Goal: Task Accomplishment & Management: Complete application form

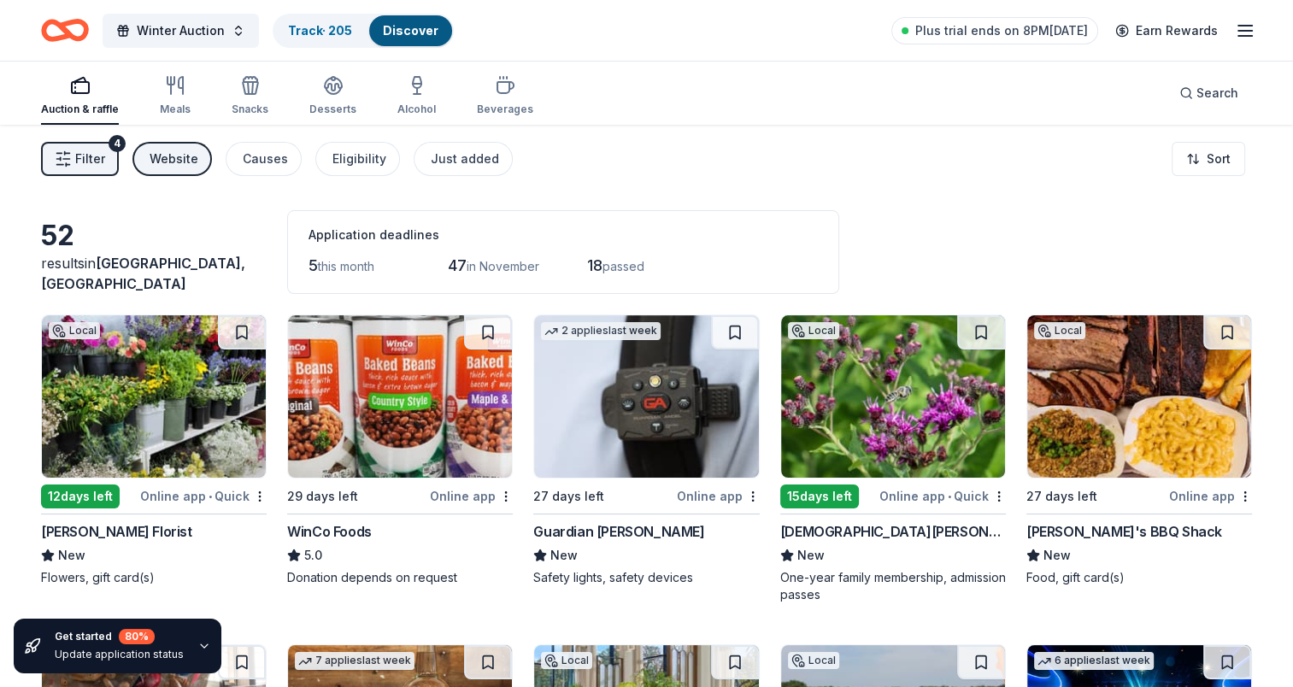
click at [103, 160] on span "Filter" at bounding box center [90, 159] width 30 height 21
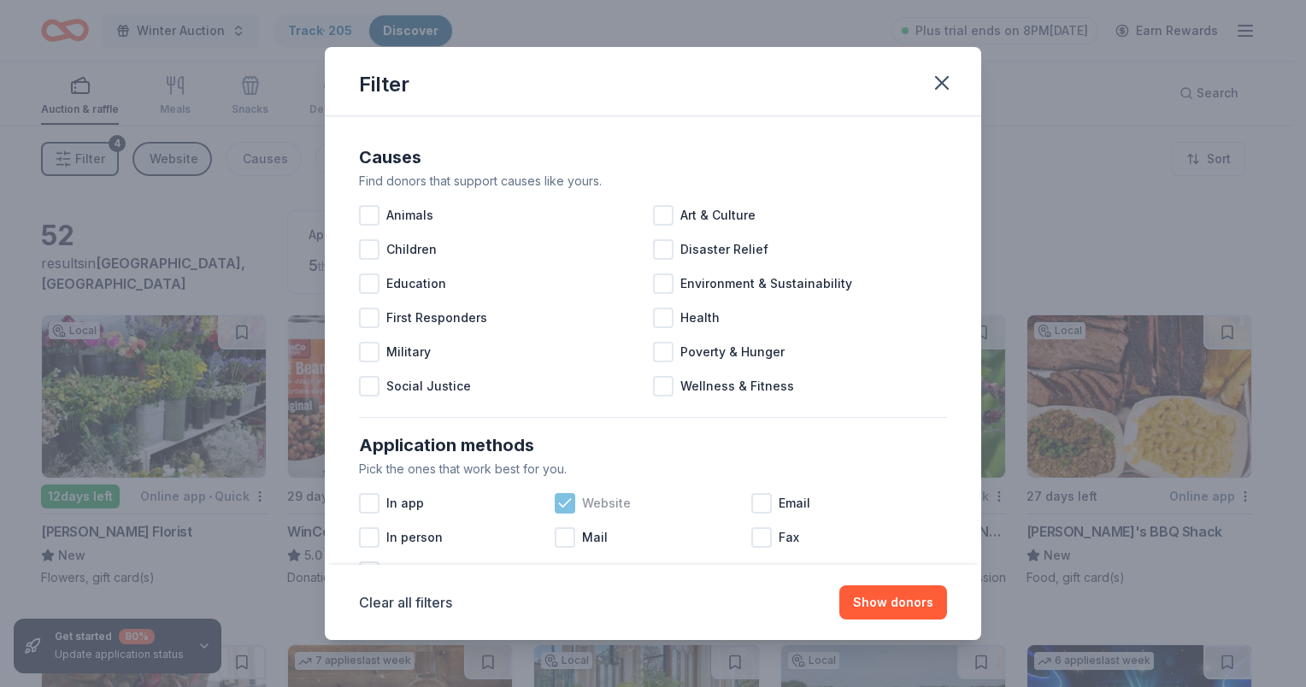
click at [556, 506] on icon at bounding box center [564, 503] width 17 height 17
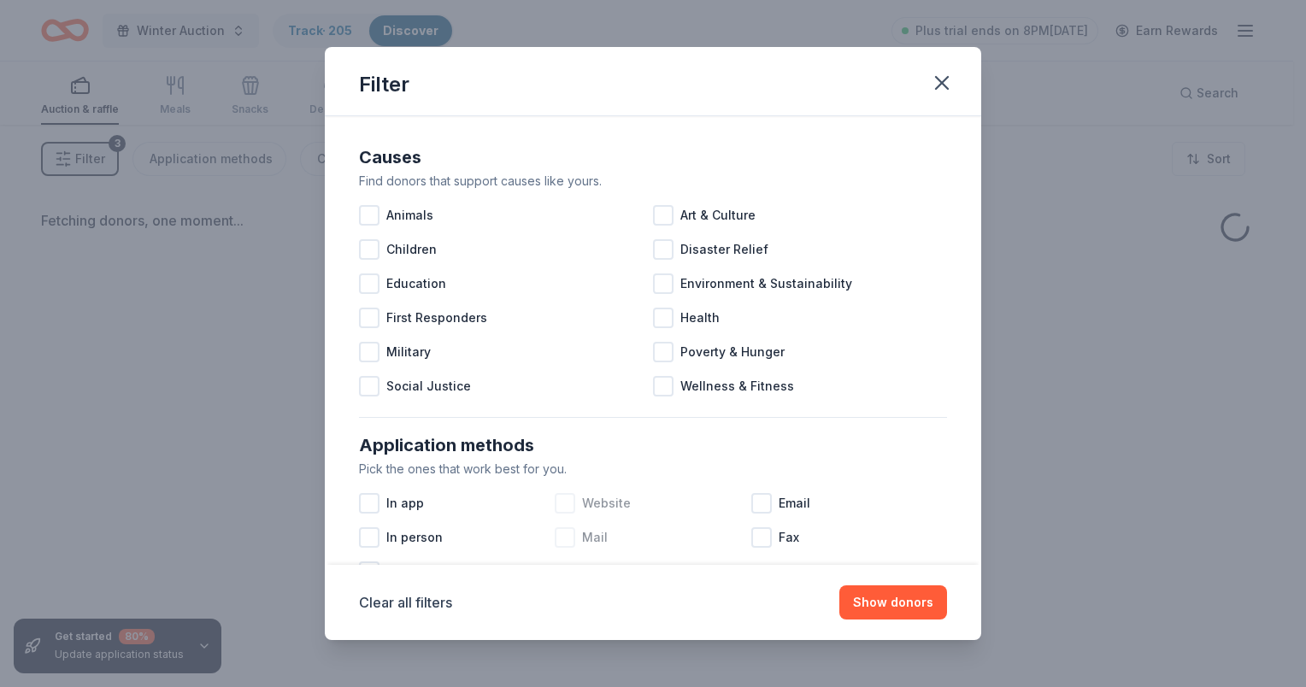
drag, startPoint x: 561, startPoint y: 537, endPoint x: 596, endPoint y: 546, distance: 36.3
click at [562, 537] on div at bounding box center [565, 537] width 21 height 21
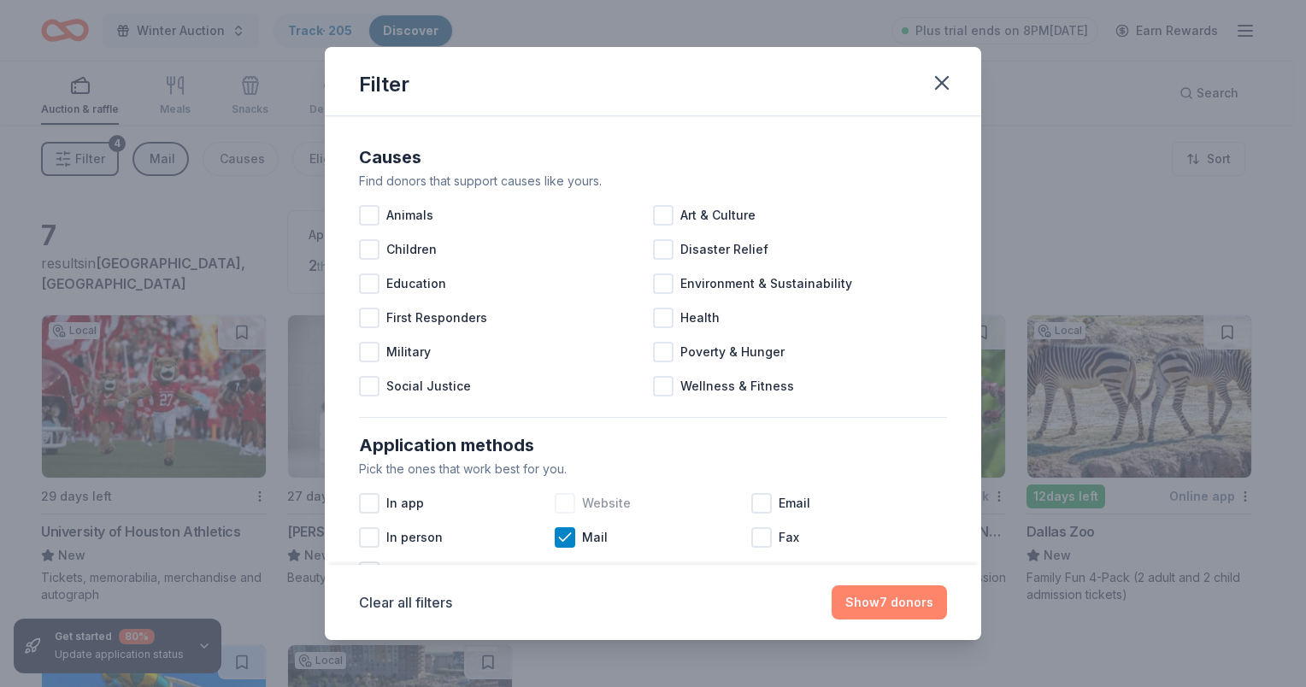
click at [870, 598] on button "Show 7 donors" at bounding box center [888, 602] width 115 height 34
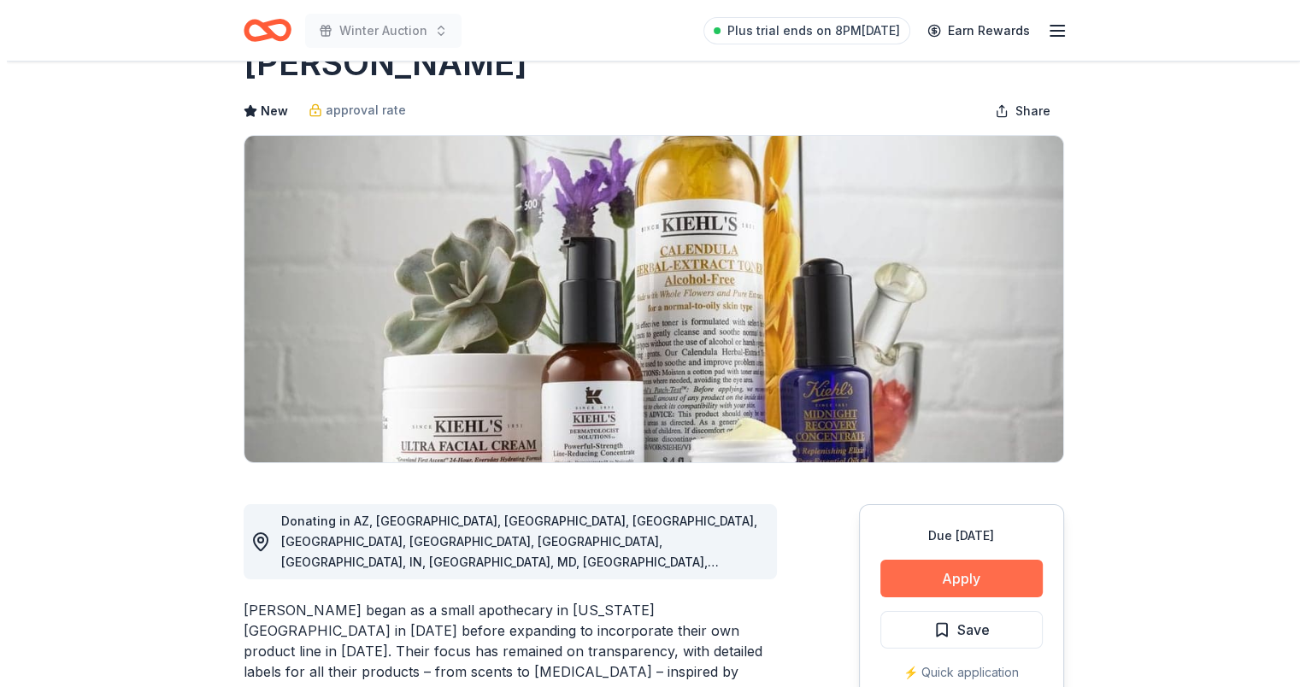
scroll to position [85, 0]
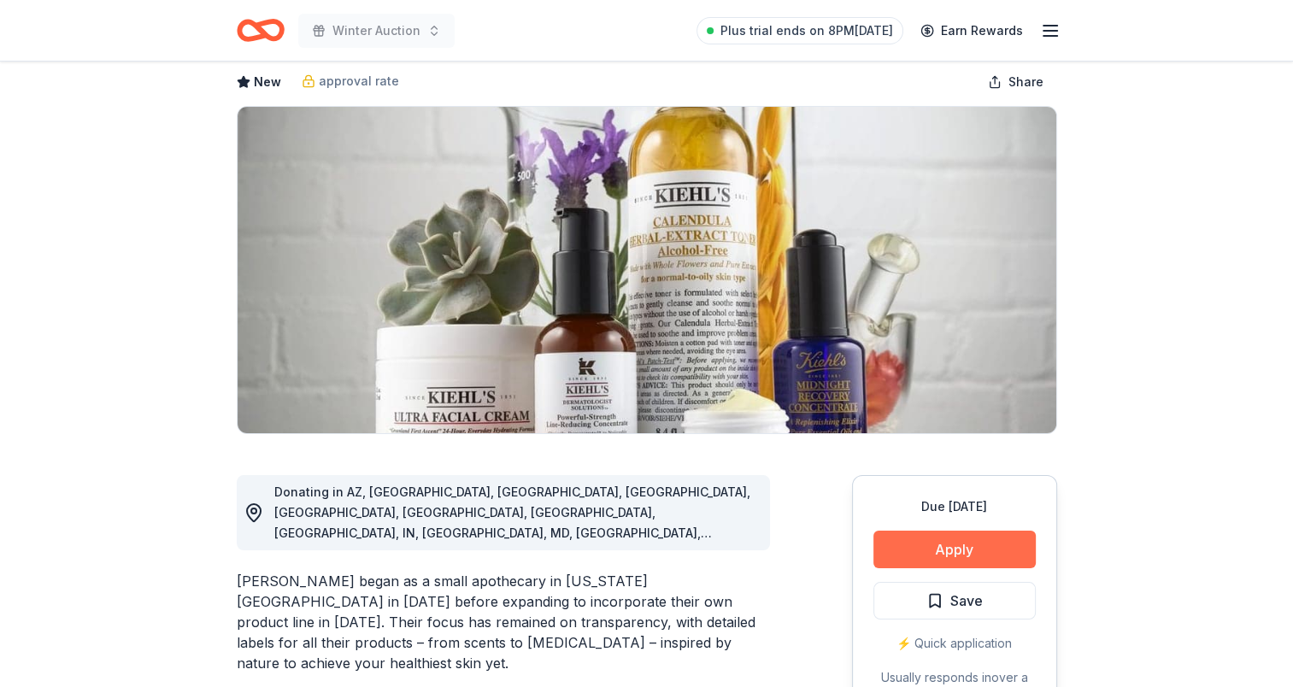
click at [978, 540] on button "Apply" at bounding box center [954, 550] width 162 height 38
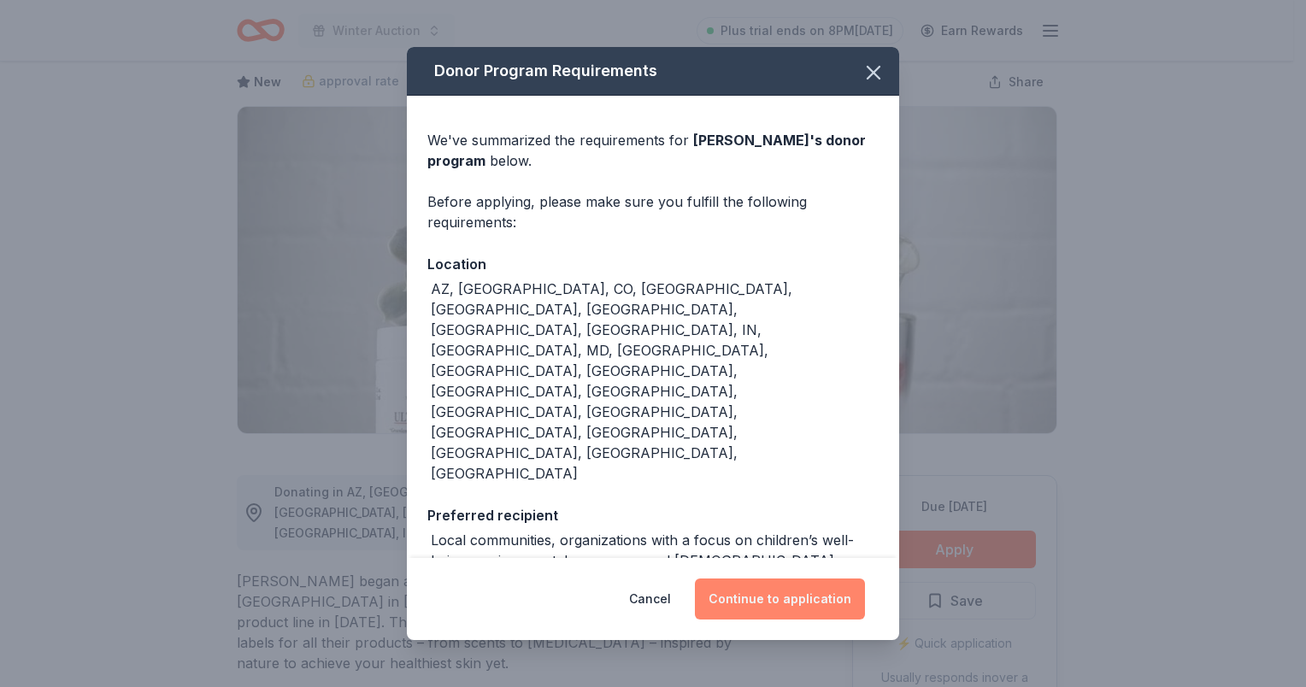
click at [790, 578] on button "Continue to application" at bounding box center [780, 598] width 170 height 41
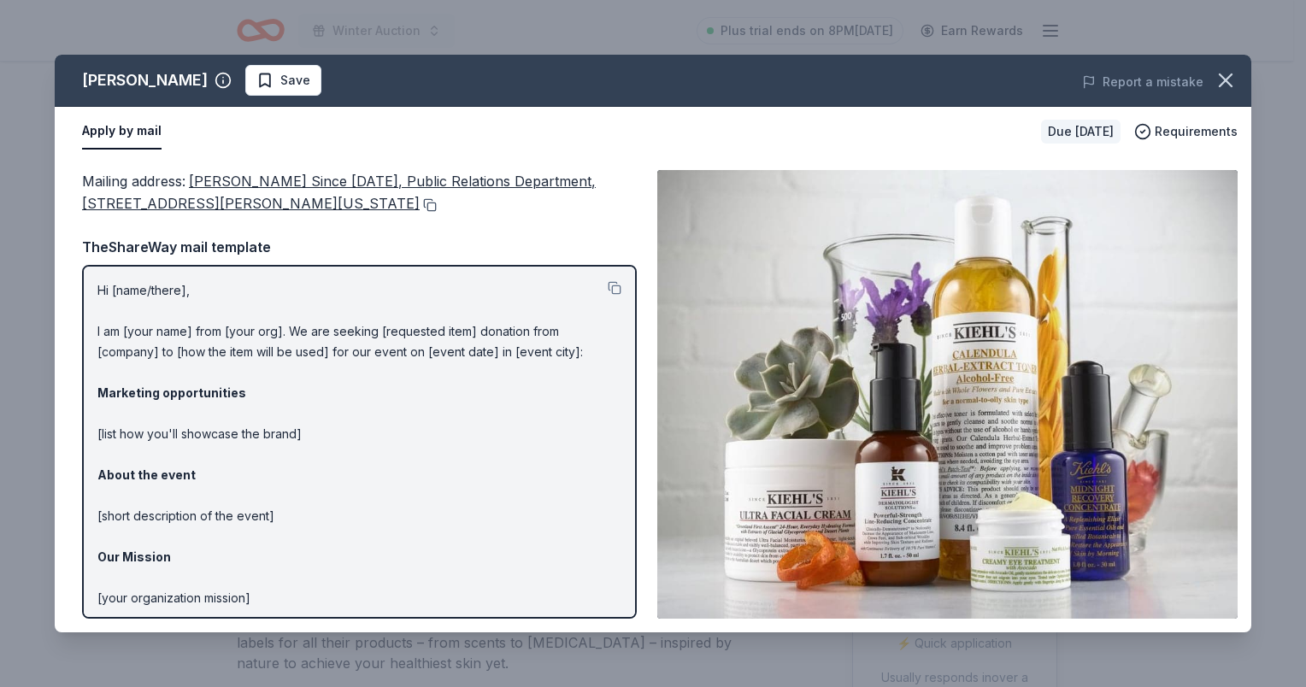
click at [420, 205] on button at bounding box center [428, 205] width 17 height 14
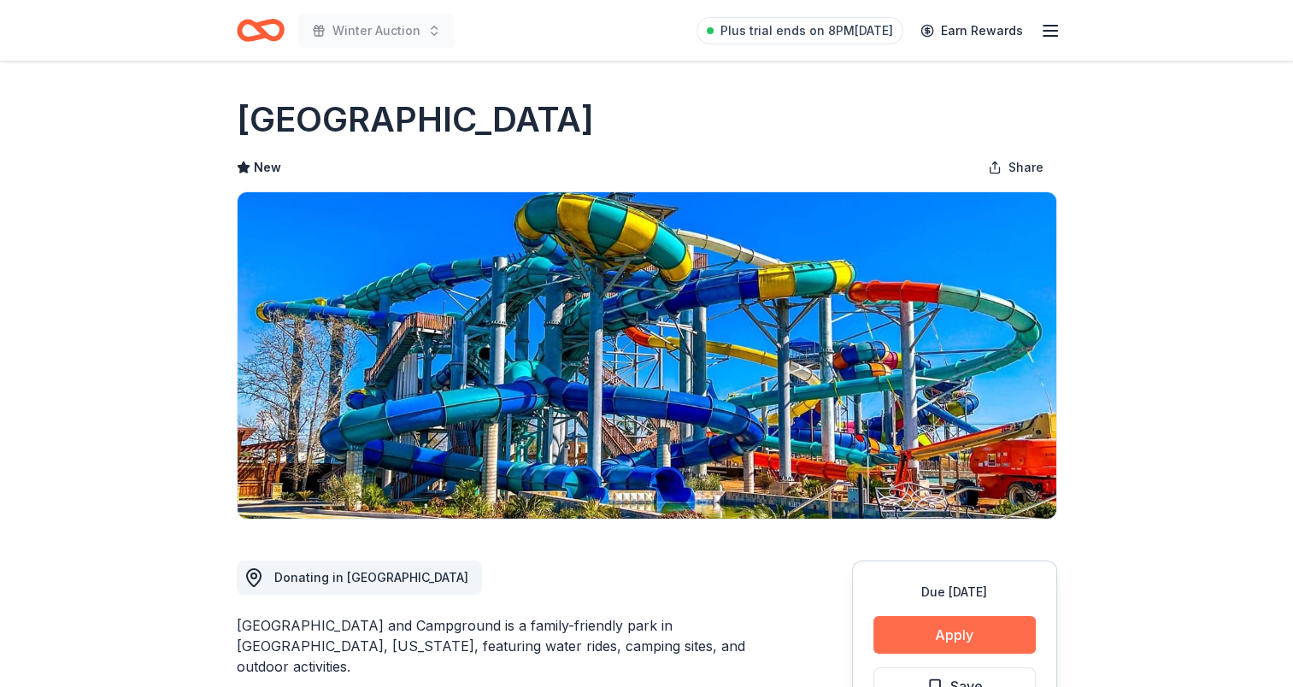
click at [964, 629] on button "Apply" at bounding box center [954, 635] width 162 height 38
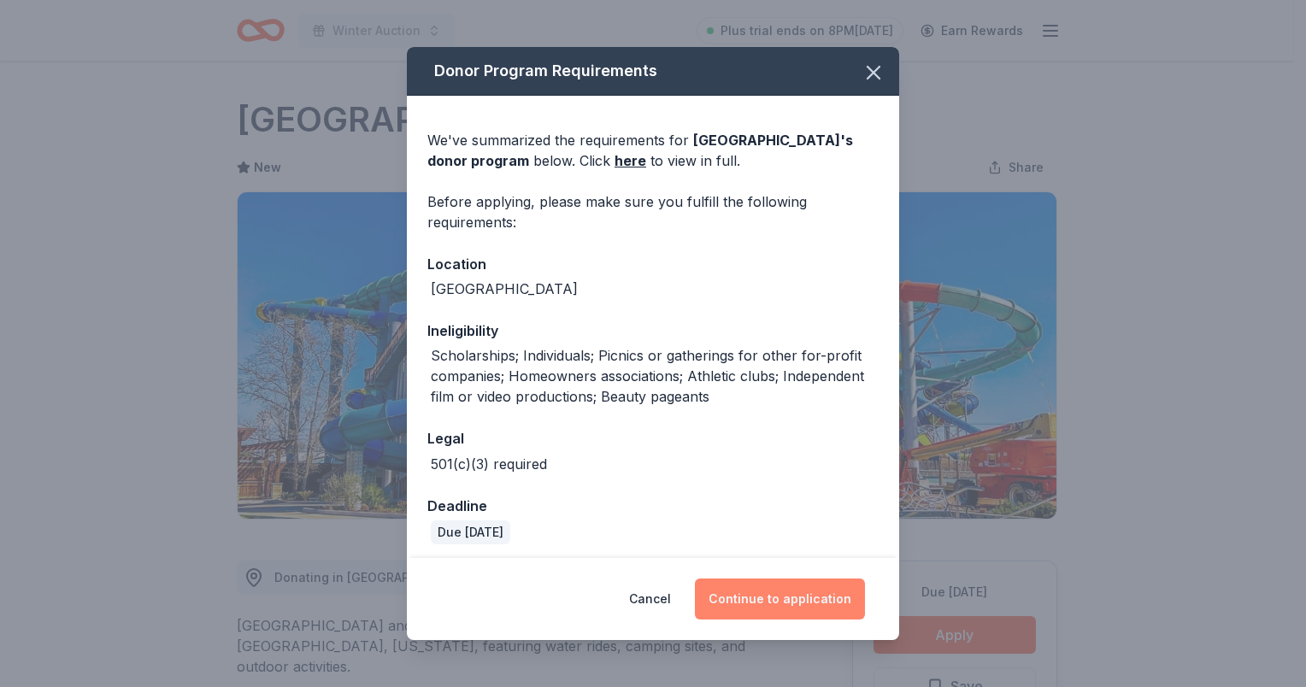
click at [782, 596] on button "Continue to application" at bounding box center [780, 598] width 170 height 41
